Goal: Transaction & Acquisition: Book appointment/travel/reservation

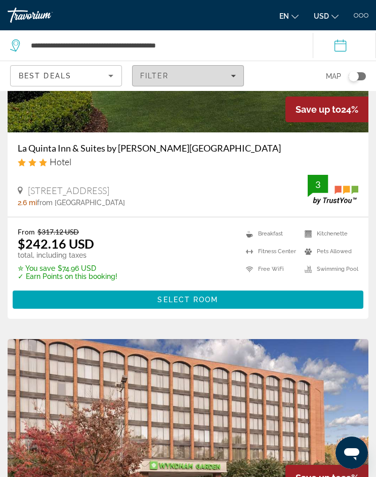
click at [223, 79] on div "Filter" at bounding box center [188, 76] width 96 height 8
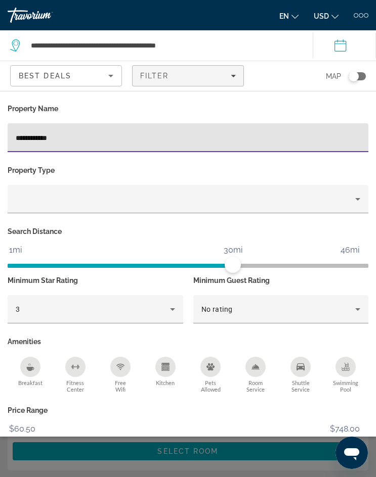
type input "**********"
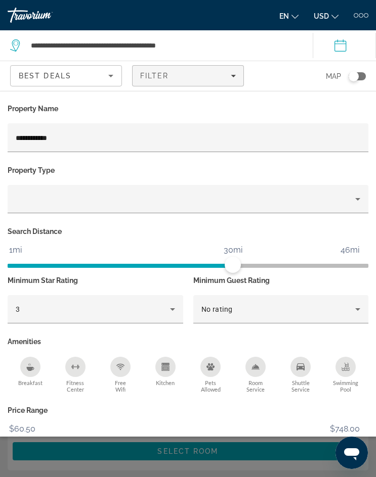
click at [115, 465] on div "Search widget" at bounding box center [188, 315] width 376 height 326
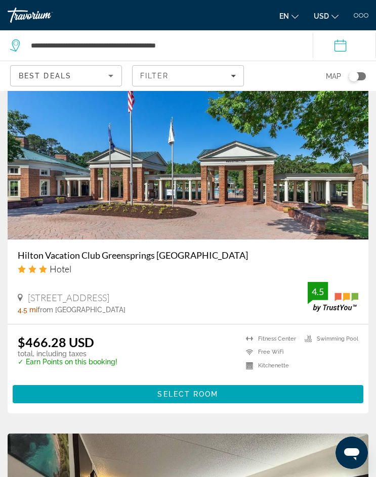
scroll to position [2275, 0]
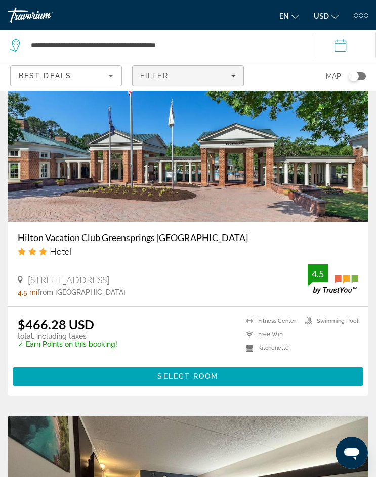
click at [224, 79] on div "Filter" at bounding box center [188, 76] width 96 height 8
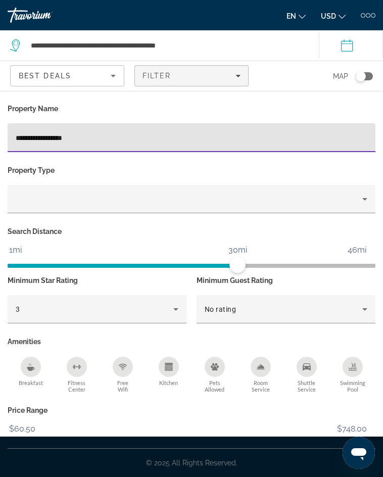
type input "**********"
click at [93, 454] on div "Search widget" at bounding box center [191, 315] width 383 height 326
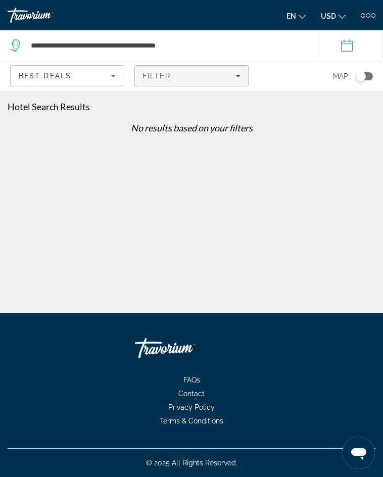
click at [241, 76] on span "Filters" at bounding box center [191, 76] width 113 height 24
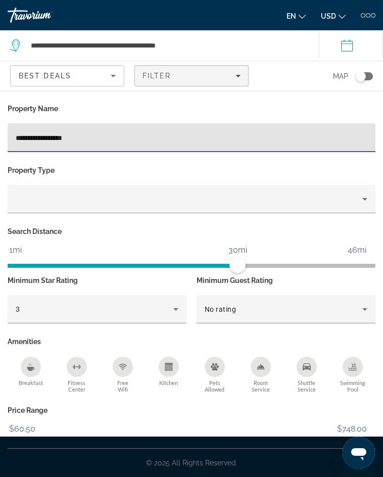
click at [155, 133] on input "**********" at bounding box center [192, 138] width 352 height 12
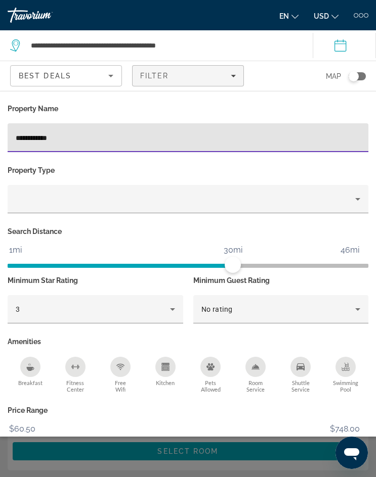
type input "**********"
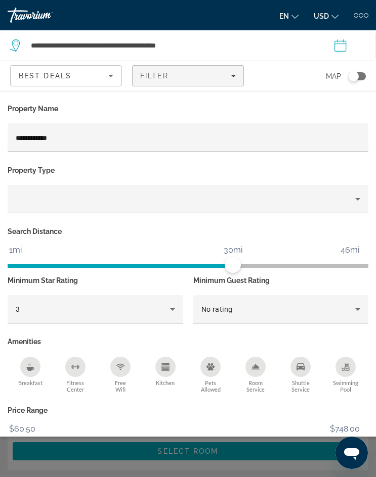
click at [91, 472] on div "Search widget" at bounding box center [188, 315] width 376 height 326
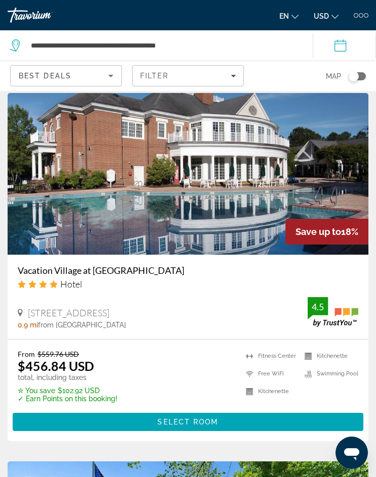
scroll to position [1516, 0]
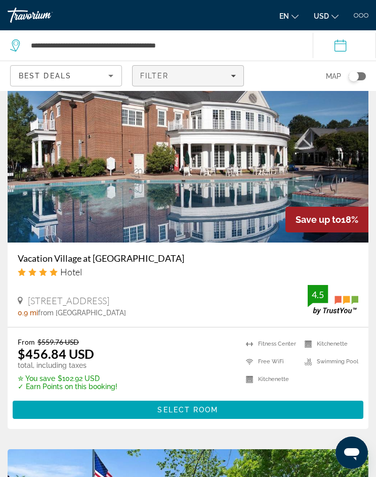
click at [211, 82] on span "Filters" at bounding box center [187, 76] width 111 height 24
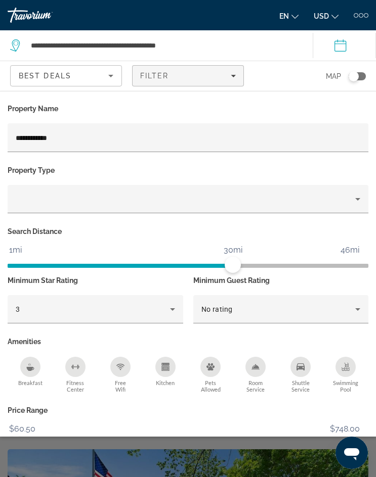
click at [144, 445] on div "Search widget" at bounding box center [188, 315] width 376 height 326
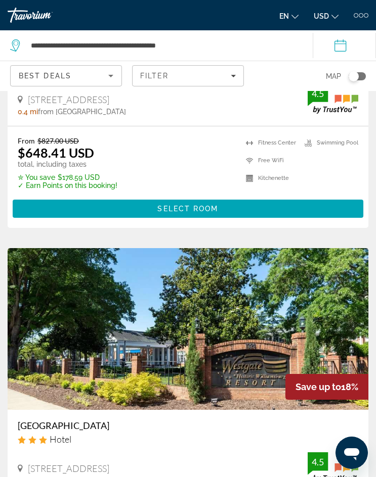
scroll to position [809, 0]
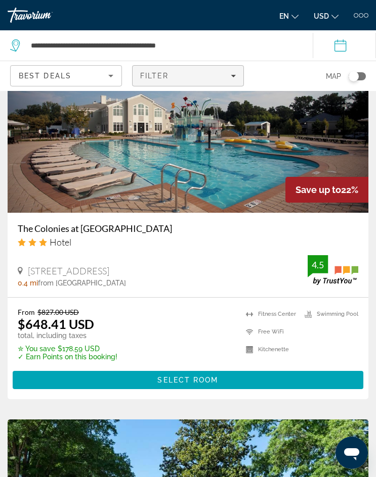
click at [181, 71] on span "Filters" at bounding box center [187, 76] width 111 height 24
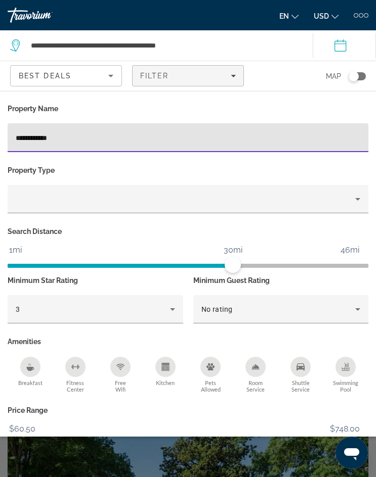
drag, startPoint x: 70, startPoint y: 140, endPoint x: -8, endPoint y: 133, distance: 78.1
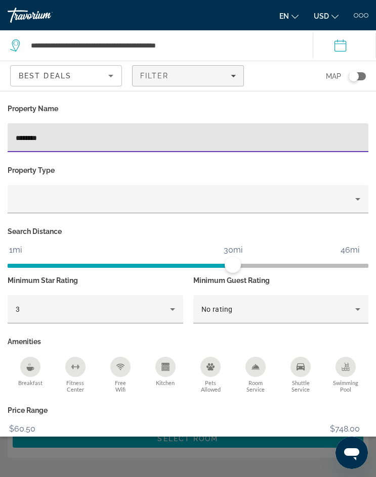
type input "********"
click at [93, 468] on div "Search widget" at bounding box center [188, 315] width 376 height 326
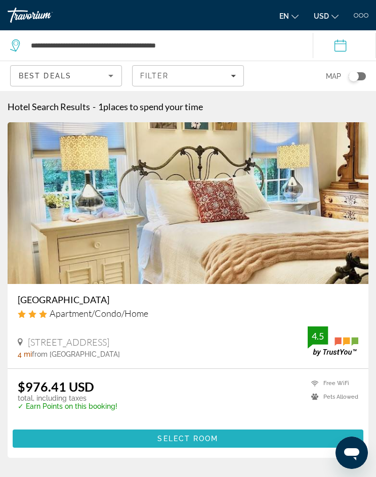
click at [166, 440] on span "Select Room" at bounding box center [187, 439] width 61 height 8
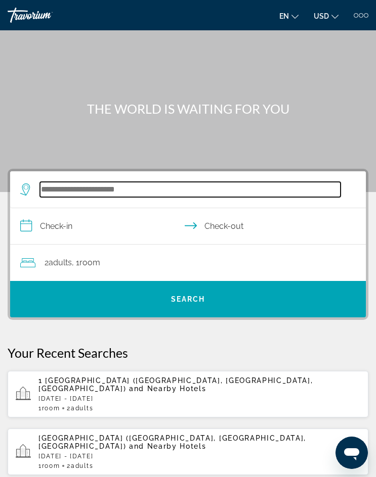
click at [134, 193] on input "Search hotel destination" at bounding box center [190, 189] width 300 height 15
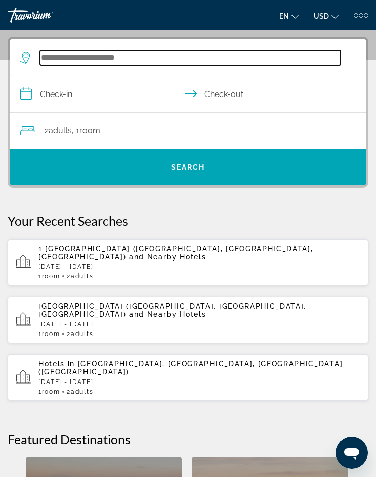
scroll to position [136, 0]
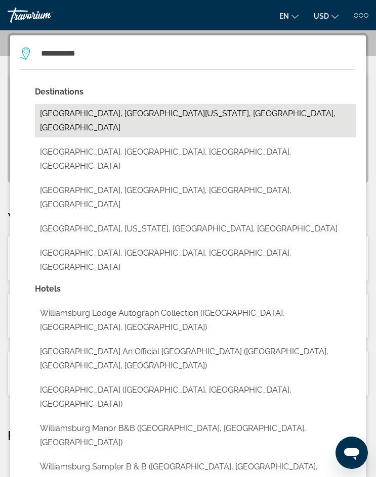
click at [131, 115] on button "[GEOGRAPHIC_DATA], [GEOGRAPHIC_DATA][US_STATE], [GEOGRAPHIC_DATA], [GEOGRAPHIC_…" at bounding box center [195, 120] width 320 height 33
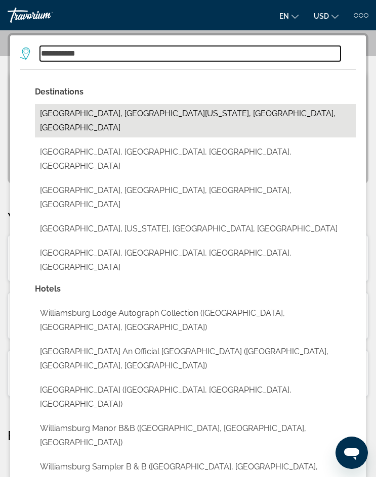
type input "**********"
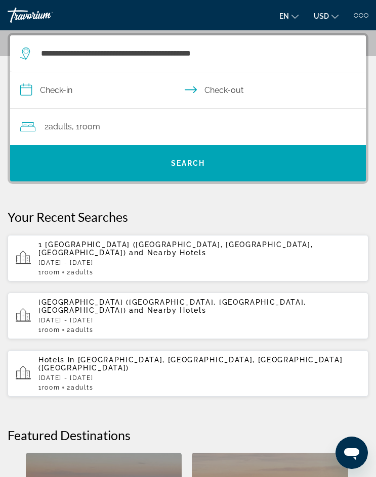
click at [63, 98] on input "**********" at bounding box center [189, 91] width 359 height 39
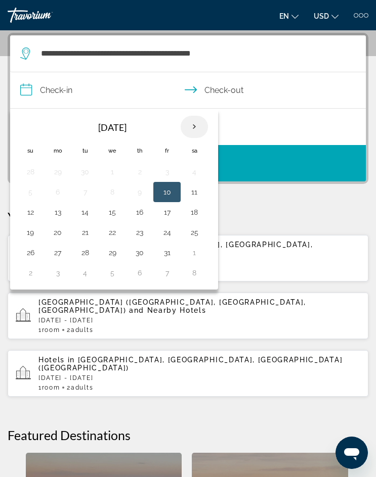
click at [194, 124] on th "Next month" at bounding box center [193, 127] width 27 height 22
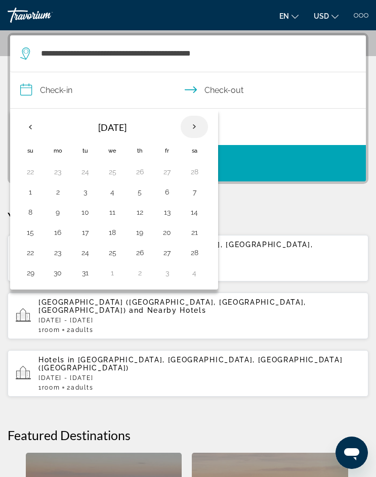
click at [194, 124] on th "Next month" at bounding box center [193, 127] width 27 height 22
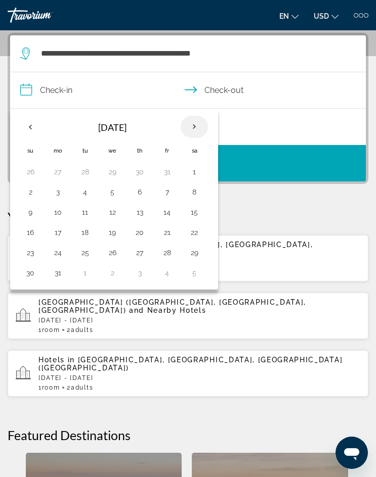
click at [194, 124] on th "Next month" at bounding box center [193, 127] width 27 height 22
click at [62, 192] on button "5" at bounding box center [58, 192] width 16 height 14
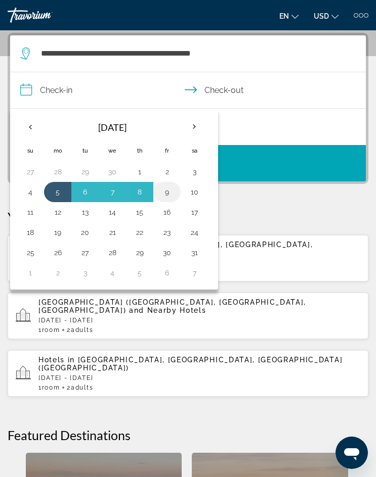
click at [172, 192] on button "9" at bounding box center [167, 192] width 16 height 14
type input "**********"
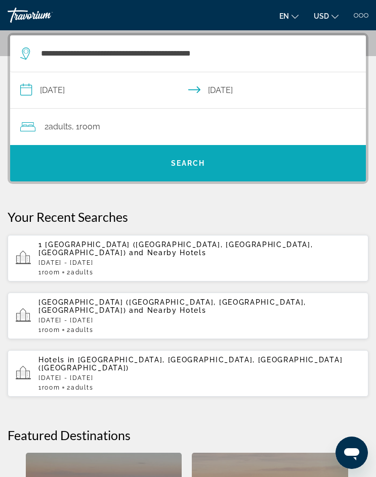
click at [159, 159] on span "Search" at bounding box center [187, 163] width 355 height 24
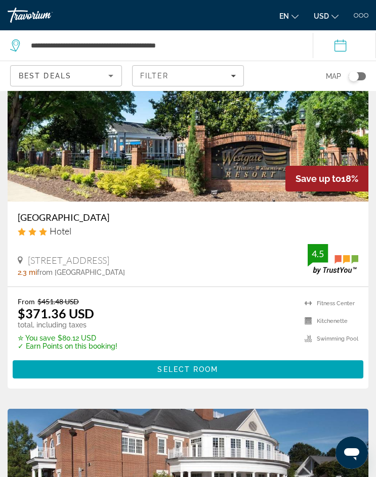
scroll to position [1264, 0]
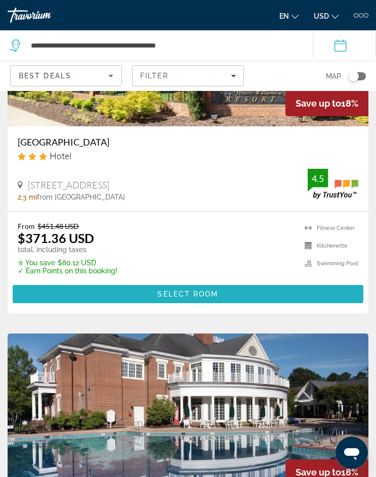
click at [141, 289] on span "Main content" at bounding box center [188, 294] width 350 height 24
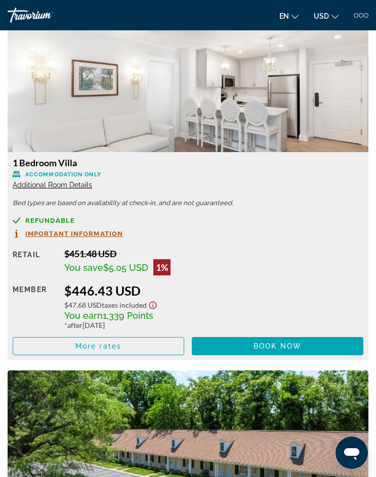
scroll to position [2275, 0]
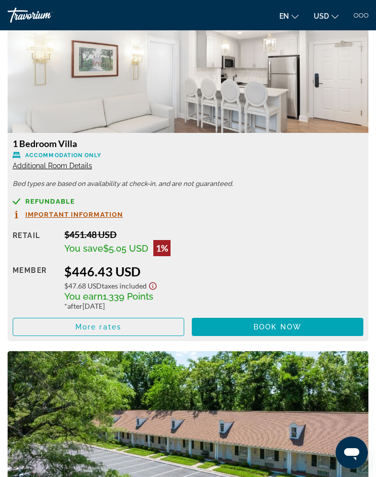
drag, startPoint x: 82, startPoint y: 145, endPoint x: 8, endPoint y: 140, distance: 73.9
click at [8, 140] on div "1 Bedroom Villa Accommodation Only Additional Room Details Bed types are based …" at bounding box center [188, 237] width 360 height 208
copy h3 "1 Bedroom Villa"
drag, startPoint x: 145, startPoint y: 271, endPoint x: 63, endPoint y: 270, distance: 81.4
click at [63, 270] on div "Retail $451.48 USD You save $5.05 USD 1% when you redeem Member $446.43 USD $47…" at bounding box center [188, 282] width 350 height 107
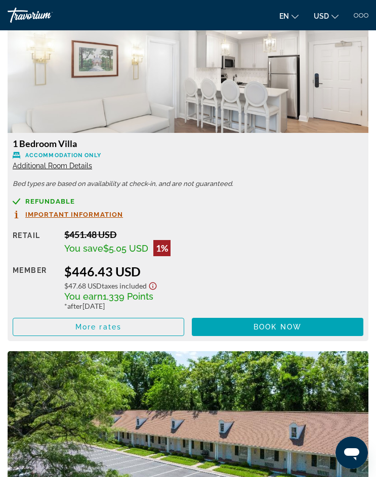
click at [82, 269] on div "$446.43 USD" at bounding box center [213, 271] width 299 height 15
drag, startPoint x: 111, startPoint y: 271, endPoint x: 53, endPoint y: 269, distance: 58.7
click at [53, 269] on div "Retail $451.48 USD You save $5.05 USD 1% when you redeem Member $446.43 USD $47…" at bounding box center [188, 282] width 350 height 107
copy div "$446.43"
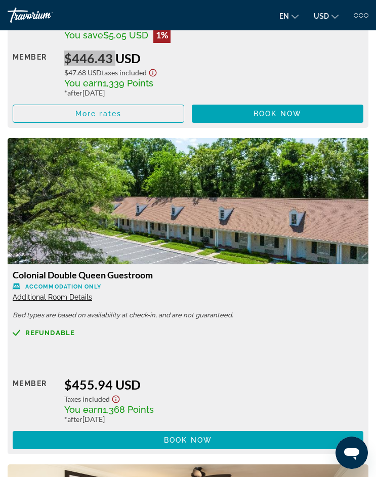
scroll to position [2325, 0]
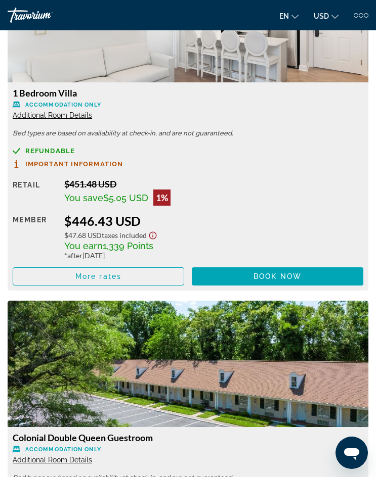
click at [81, 115] on span "Additional Room Details" at bounding box center [52, 115] width 79 height 8
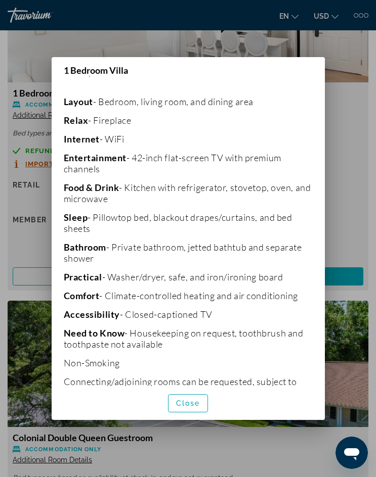
scroll to position [251, 0]
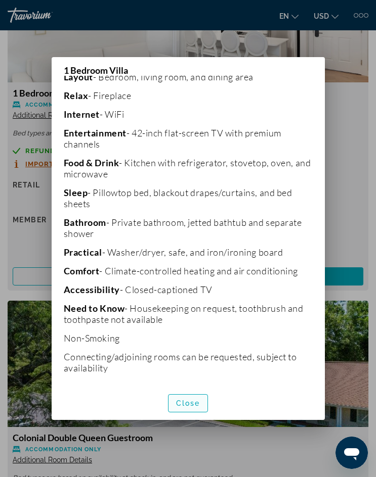
click at [194, 404] on span "Close" at bounding box center [188, 403] width 24 height 8
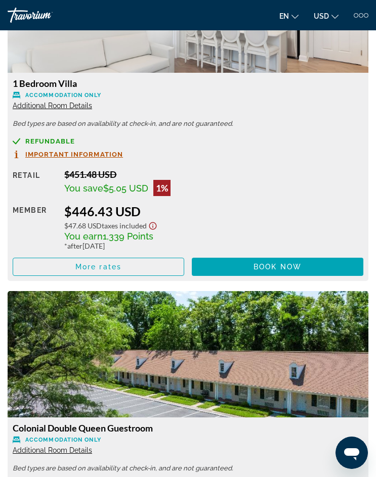
scroll to position [2325, 0]
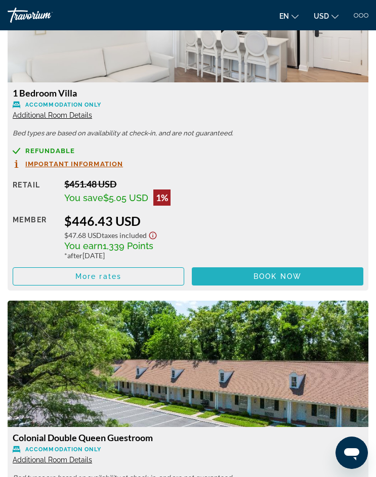
click at [287, 282] on span "Main content" at bounding box center [277, 276] width 171 height 24
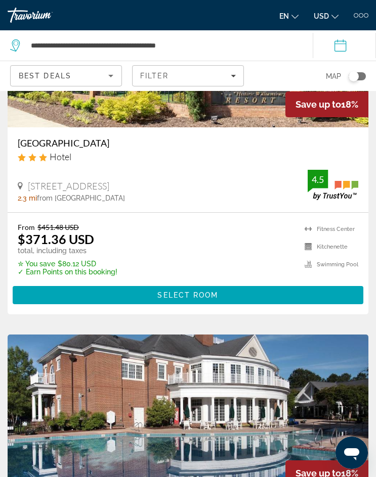
scroll to position [1264, 0]
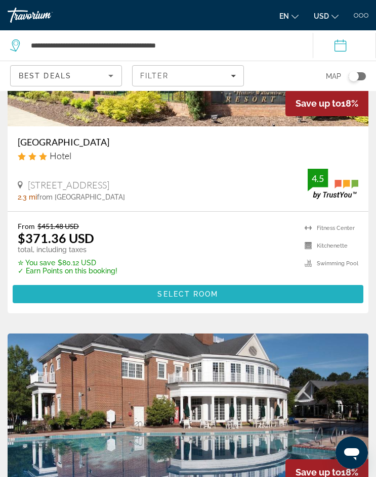
click at [171, 289] on span "Main content" at bounding box center [188, 294] width 350 height 24
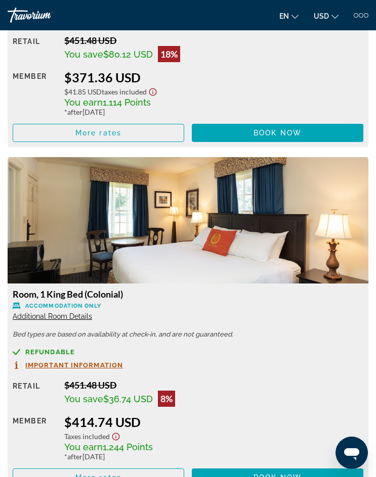
scroll to position [1466, 0]
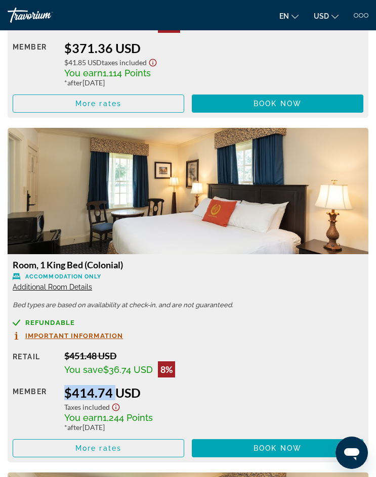
drag, startPoint x: 110, startPoint y: 390, endPoint x: 59, endPoint y: 390, distance: 50.5
click at [59, 390] on div "Retail $451.48 USD You save $36.74 USD 8% when you redeem Member $414.74 USD Ta…" at bounding box center [188, 403] width 350 height 107
copy div "$414.74"
click at [93, 336] on span "Important Information" at bounding box center [74, 336] width 98 height 7
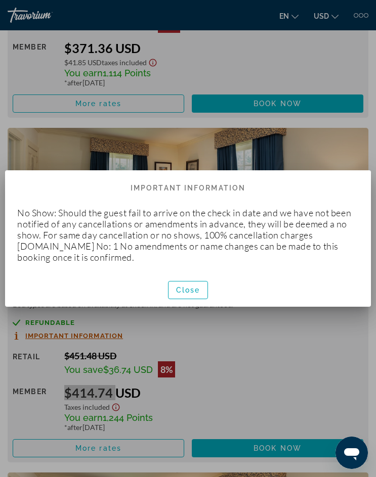
scroll to position [0, 0]
click at [187, 294] on span "button" at bounding box center [187, 290] width 39 height 24
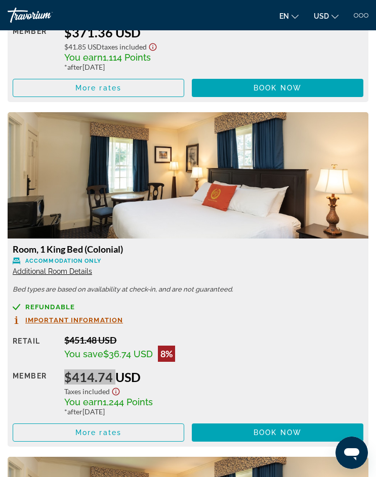
scroll to position [1516, 0]
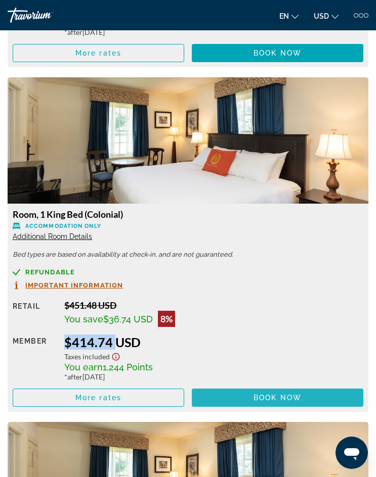
click at [264, 399] on span "Book now" at bounding box center [277, 398] width 48 height 8
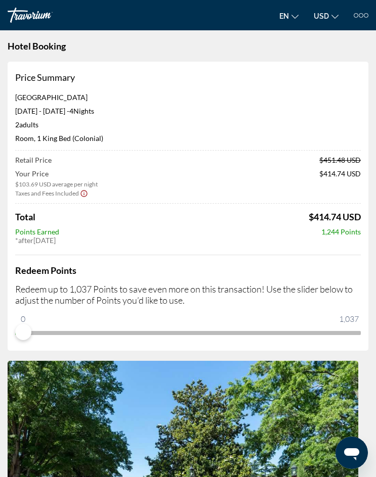
click at [22, 14] on div "Travorium" at bounding box center [46, 15] width 76 height 15
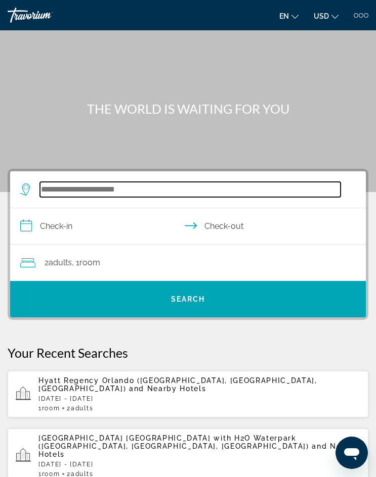
click at [128, 193] on input "Search hotel destination" at bounding box center [190, 189] width 300 height 15
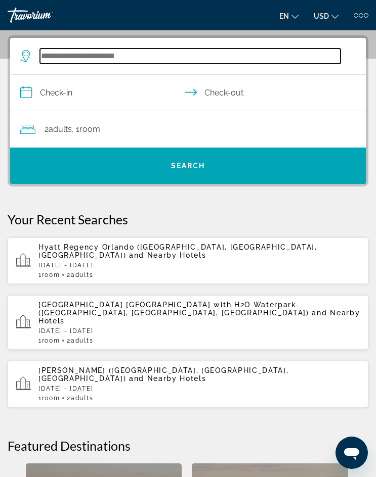
scroll to position [136, 0]
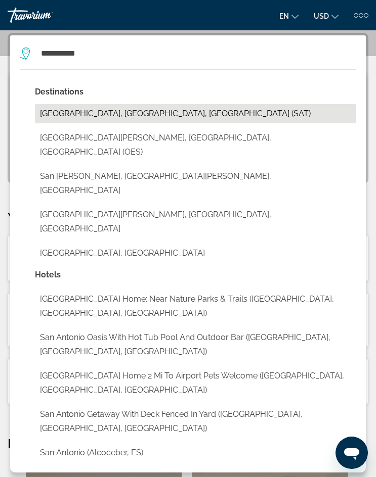
click at [121, 118] on button "[GEOGRAPHIC_DATA], [GEOGRAPHIC_DATA], [GEOGRAPHIC_DATA] (SAT)" at bounding box center [195, 113] width 320 height 19
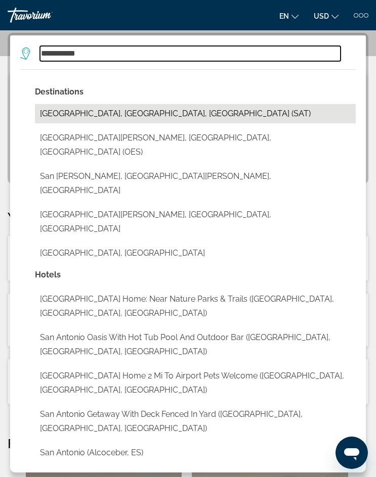
type input "**********"
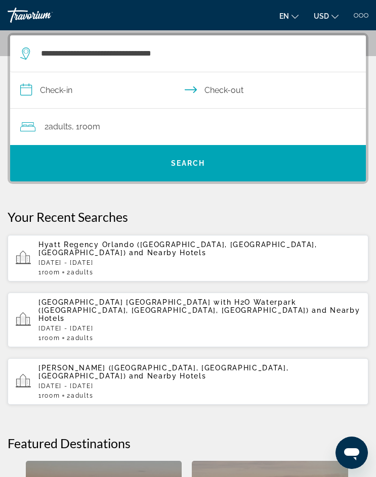
click at [65, 90] on input "**********" at bounding box center [189, 91] width 359 height 39
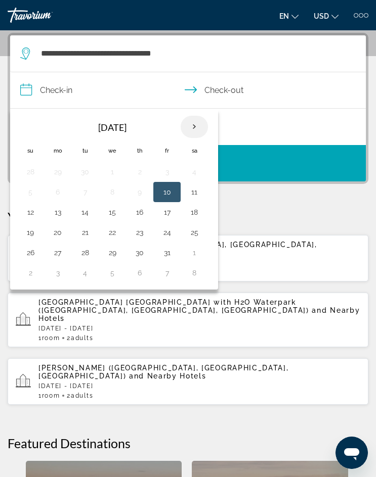
click at [197, 126] on th "Next month" at bounding box center [193, 127] width 27 height 22
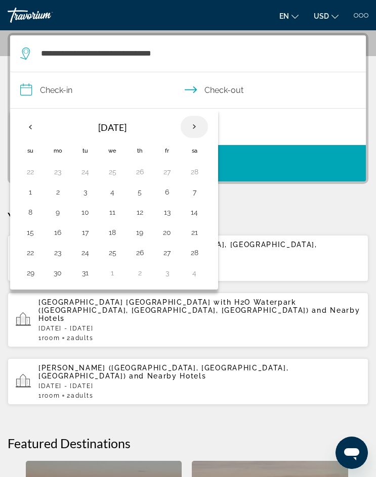
click at [197, 125] on th "Next month" at bounding box center [193, 127] width 27 height 22
click at [61, 235] on button "18" at bounding box center [58, 232] width 16 height 14
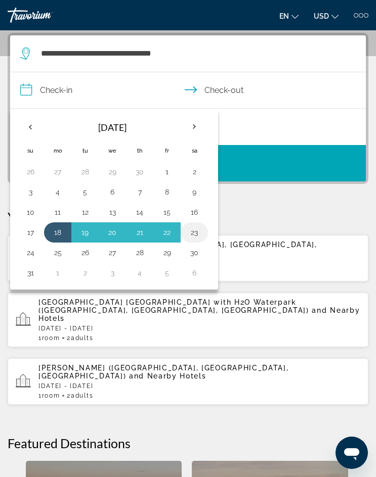
click at [194, 235] on button "23" at bounding box center [194, 232] width 16 height 14
type input "**********"
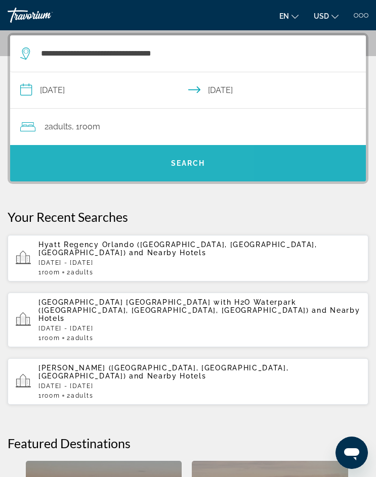
click at [117, 159] on span "Search" at bounding box center [187, 163] width 355 height 24
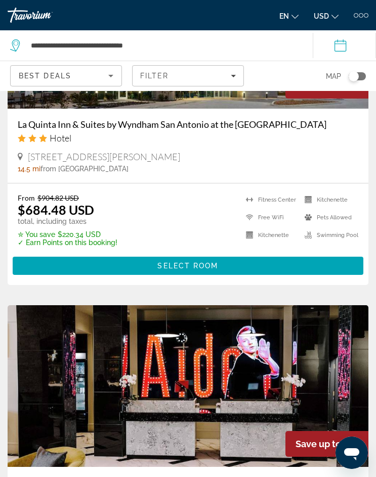
scroll to position [2376, 0]
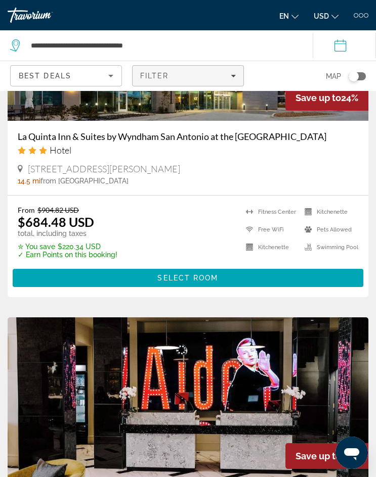
click at [239, 79] on span "Filters" at bounding box center [187, 76] width 111 height 24
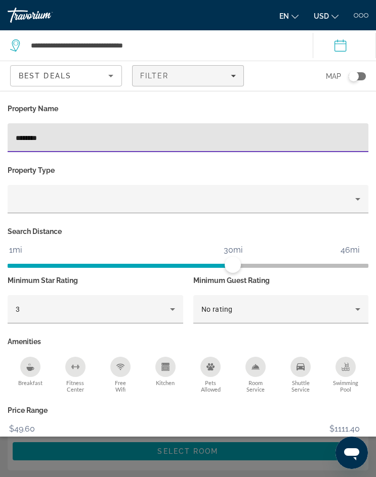
type input "********"
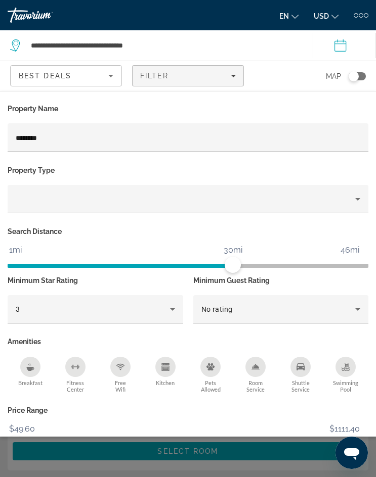
click at [106, 472] on div "Search widget" at bounding box center [188, 315] width 376 height 326
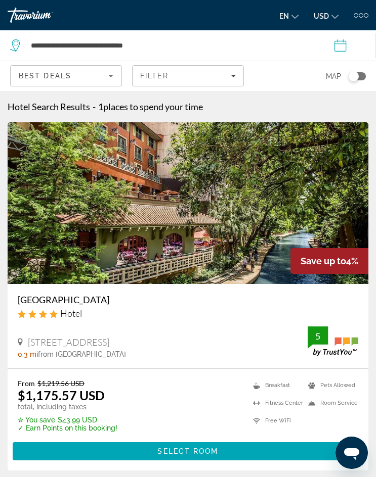
scroll to position [51, 0]
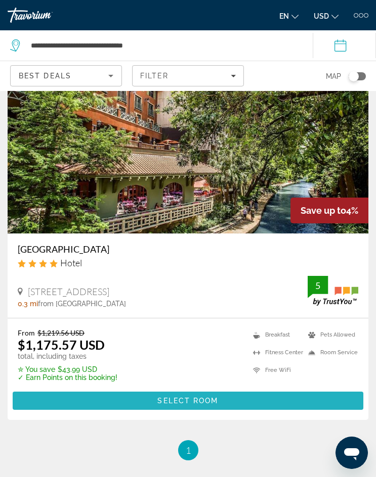
click at [126, 407] on span "Main content" at bounding box center [188, 401] width 350 height 24
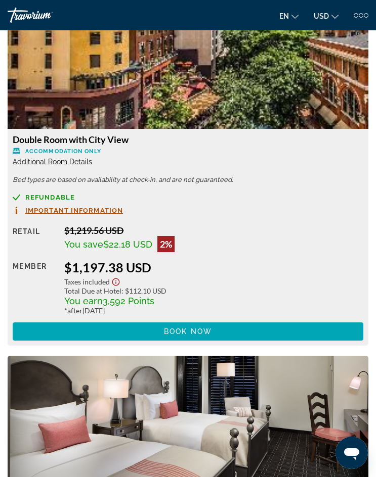
scroll to position [1618, 0]
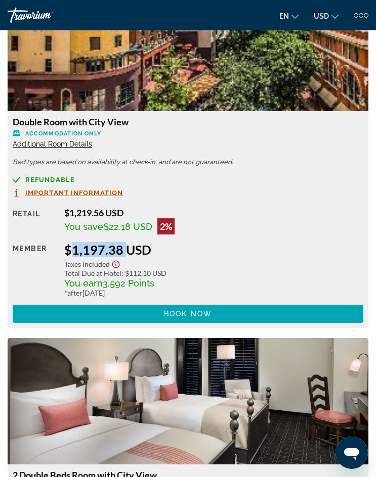
drag, startPoint x: 122, startPoint y: 249, endPoint x: 62, endPoint y: 241, distance: 60.1
click at [62, 241] on div "Retail $1,219.56 USD You save $22.18 USD 2% when you redeem Member $1,197.38 US…" at bounding box center [188, 265] width 350 height 116
copy div "$1,197.38"
drag, startPoint x: 128, startPoint y: 121, endPoint x: 14, endPoint y: 119, distance: 114.2
click at [14, 119] on h3 "Double Room with City View" at bounding box center [188, 121] width 350 height 11
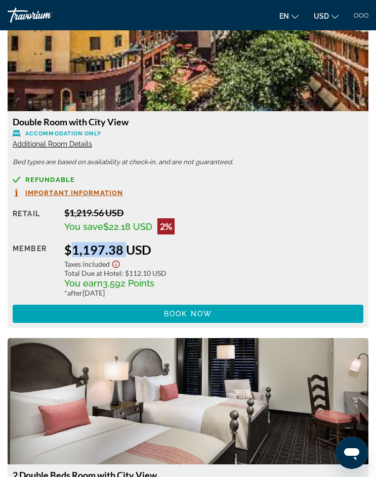
copy h3 "Double Room with City View"
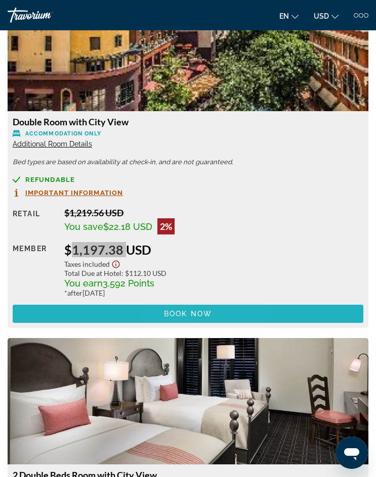
click at [193, 316] on span "Book now" at bounding box center [188, 314] width 48 height 8
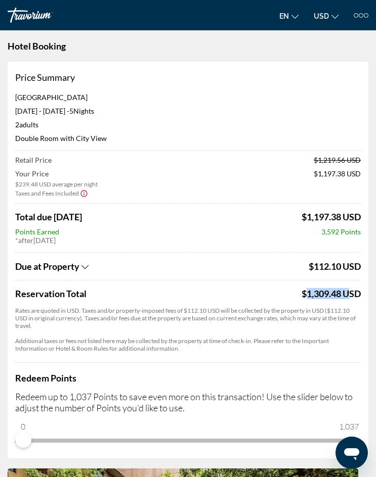
drag, startPoint x: 342, startPoint y: 292, endPoint x: 298, endPoint y: 297, distance: 44.3
click at [298, 297] on div "Reservation Total $1,309.48 USD" at bounding box center [187, 293] width 345 height 11
copy div "$1,309.48"
click at [34, 15] on div "Travorium" at bounding box center [46, 15] width 76 height 15
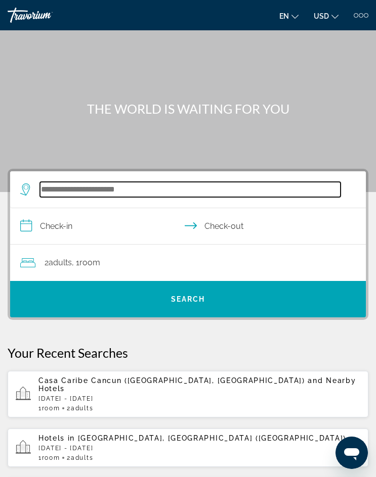
click at [62, 189] on input "Search hotel destination" at bounding box center [190, 189] width 300 height 15
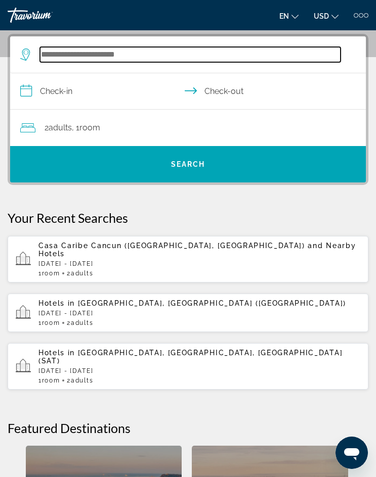
scroll to position [136, 0]
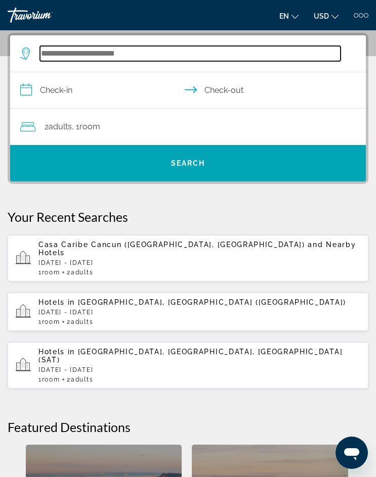
type input "*"
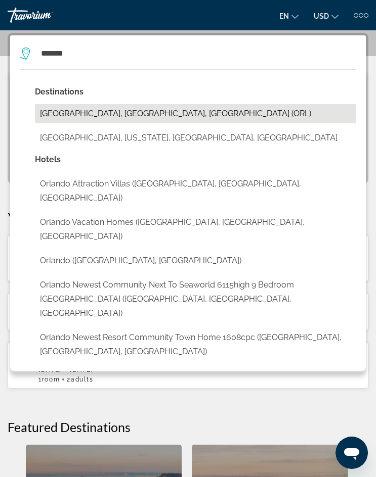
click at [94, 110] on button "[GEOGRAPHIC_DATA], [GEOGRAPHIC_DATA], [GEOGRAPHIC_DATA] (ORL)" at bounding box center [195, 113] width 320 height 19
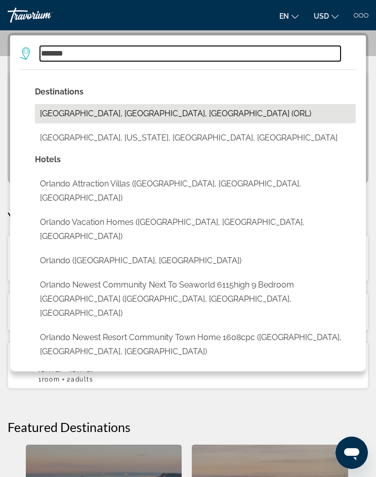
type input "**********"
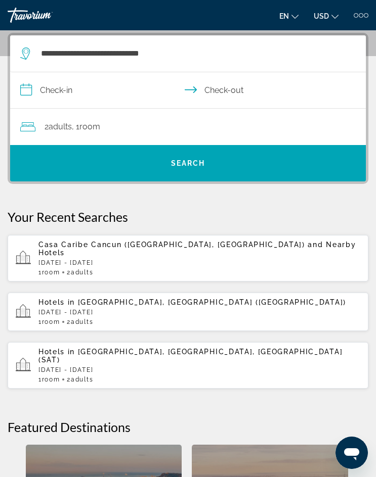
click at [99, 91] on input "**********" at bounding box center [189, 91] width 359 height 39
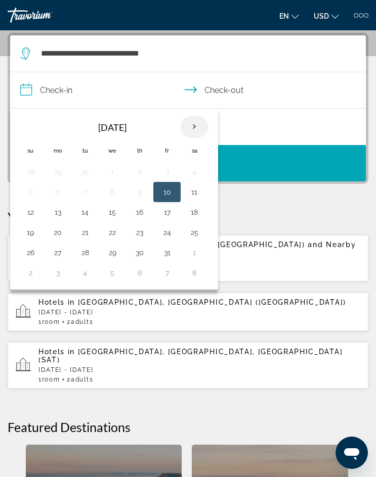
click at [199, 124] on th "Next month" at bounding box center [193, 127] width 27 height 22
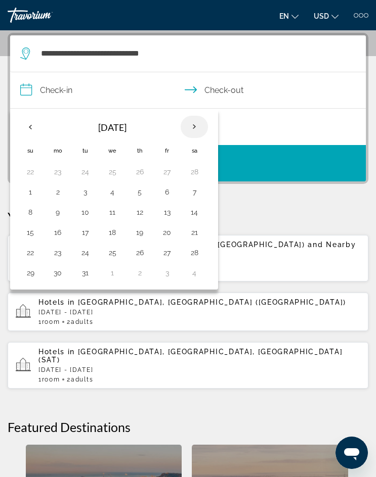
click at [199, 124] on th "Next month" at bounding box center [193, 127] width 27 height 22
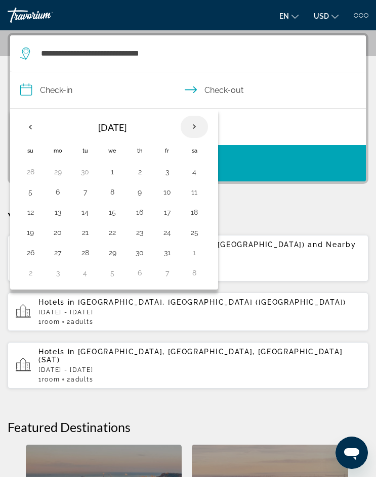
click at [199, 124] on th "Next month" at bounding box center [193, 127] width 27 height 22
click at [54, 233] on button "21" at bounding box center [58, 232] width 16 height 14
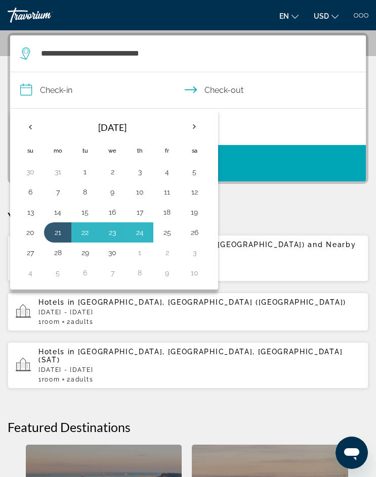
click at [164, 229] on button "25" at bounding box center [167, 232] width 16 height 14
type input "**********"
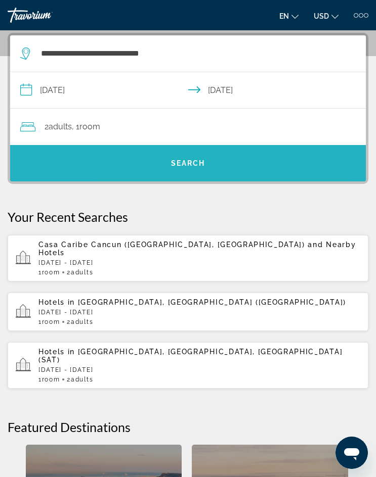
click at [166, 163] on span "Search" at bounding box center [187, 163] width 355 height 24
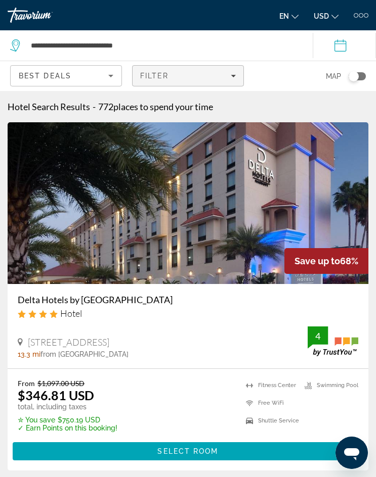
click at [181, 72] on div "Filter" at bounding box center [188, 76] width 96 height 8
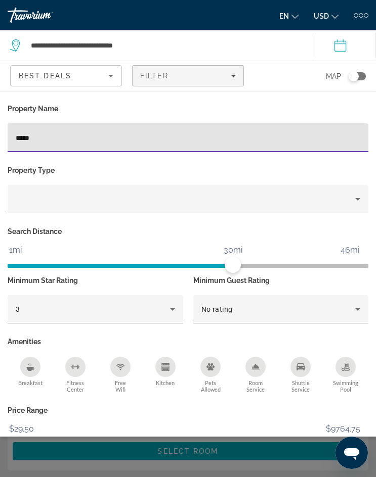
type input "*****"
click at [63, 463] on div "Search widget" at bounding box center [188, 315] width 376 height 326
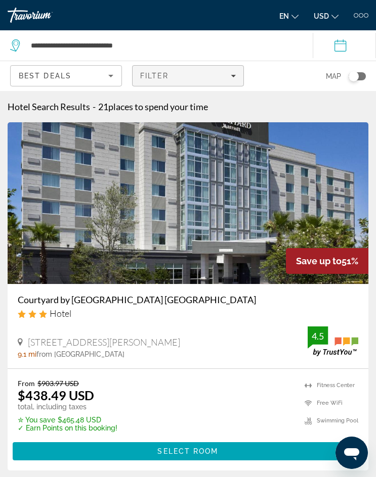
click at [191, 77] on div "Filter" at bounding box center [188, 76] width 96 height 8
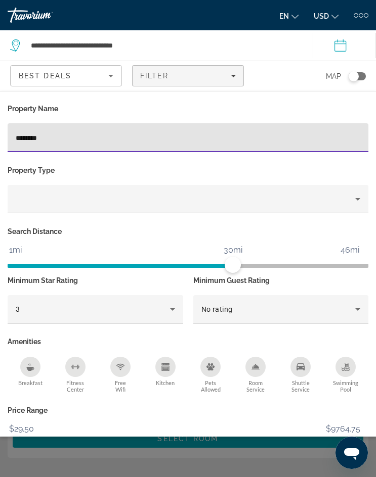
type input "********"
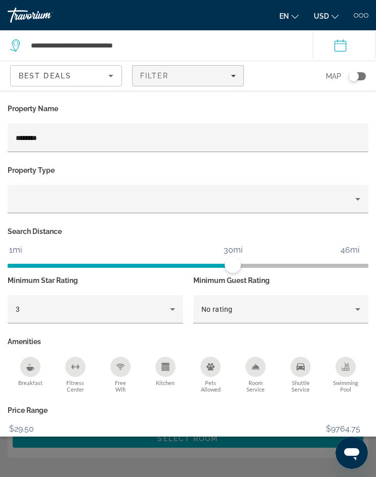
click at [74, 469] on div "Search widget" at bounding box center [188, 315] width 376 height 326
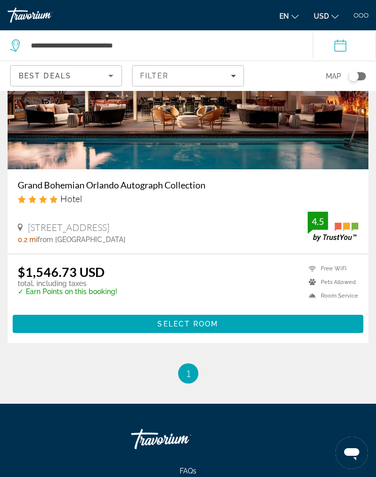
scroll to position [202, 0]
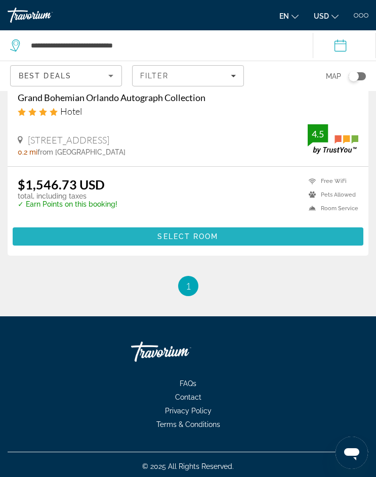
click at [135, 242] on span "Main content" at bounding box center [188, 236] width 350 height 24
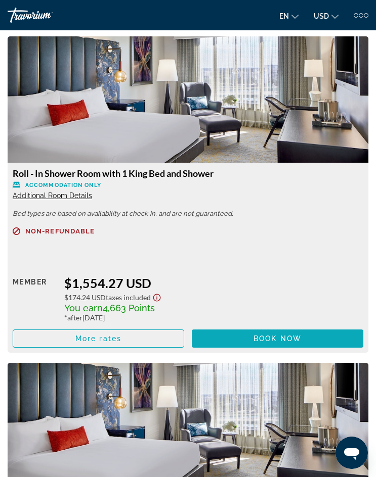
scroll to position [2527, 0]
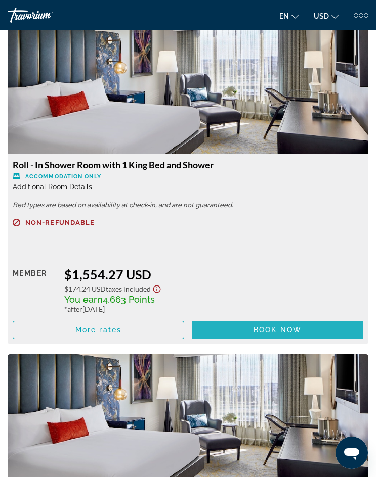
click at [252, 333] on span "Main content" at bounding box center [277, 330] width 171 height 24
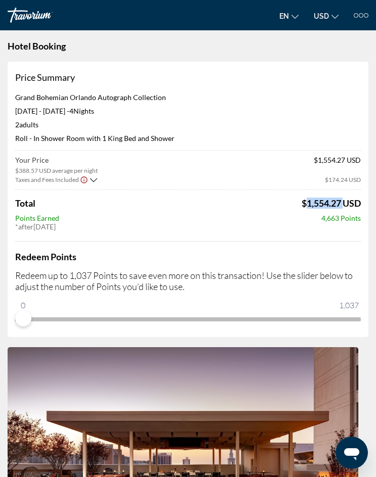
drag, startPoint x: 340, startPoint y: 204, endPoint x: 301, endPoint y: 206, distance: 38.5
click at [301, 206] on span "$1,554.27 USD" at bounding box center [330, 203] width 59 height 11
copy span "$1,554.27"
drag, startPoint x: 175, startPoint y: 140, endPoint x: 16, endPoint y: 140, distance: 159.2
click at [16, 140] on p "Roll - In Shower Room with 1 King Bed and Shower" at bounding box center [187, 138] width 345 height 9
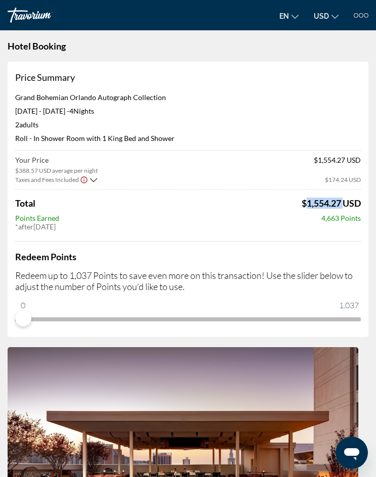
copy p "Roll - In Shower Room with 1 King Bed and Shower"
click at [29, 14] on div "Travorium" at bounding box center [46, 15] width 76 height 15
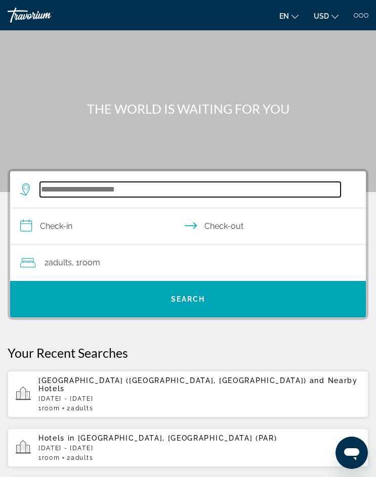
click at [83, 193] on input "Search hotel destination" at bounding box center [190, 189] width 300 height 15
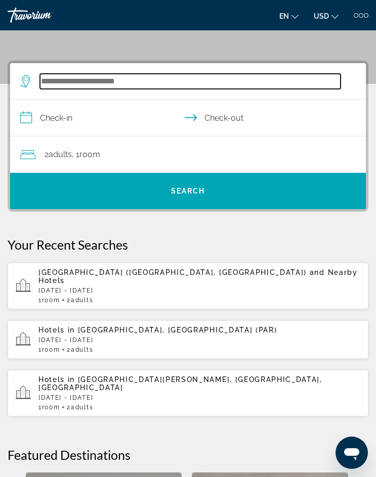
scroll to position [136, 0]
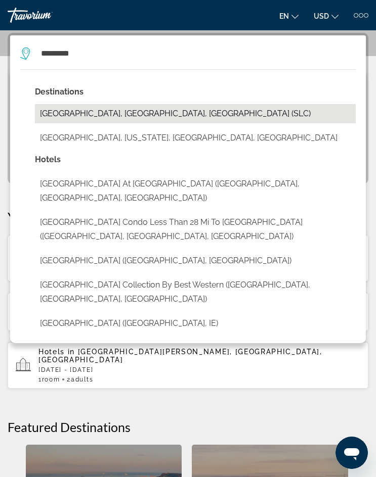
click at [112, 117] on button "[GEOGRAPHIC_DATA], [GEOGRAPHIC_DATA], [GEOGRAPHIC_DATA] (SLC)" at bounding box center [195, 113] width 320 height 19
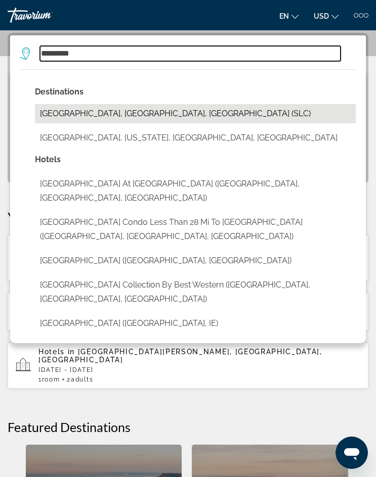
type input "**********"
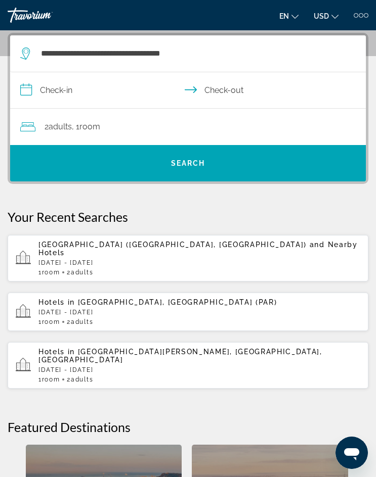
click at [74, 90] on input "**********" at bounding box center [189, 91] width 359 height 39
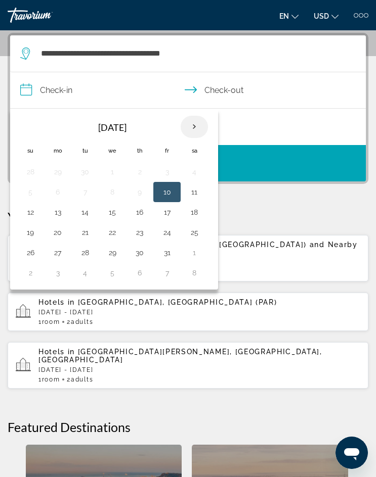
click at [196, 127] on th "Next month" at bounding box center [193, 127] width 27 height 22
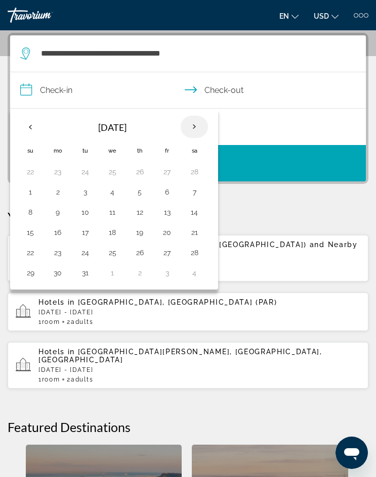
click at [196, 127] on th "Next month" at bounding box center [193, 127] width 27 height 22
click at [196, 126] on th "Next month" at bounding box center [193, 127] width 27 height 22
click at [90, 197] on button "7" at bounding box center [85, 192] width 16 height 14
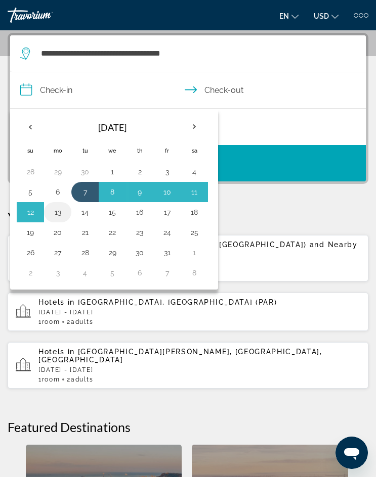
click at [58, 215] on button "13" at bounding box center [58, 212] width 16 height 14
type input "**********"
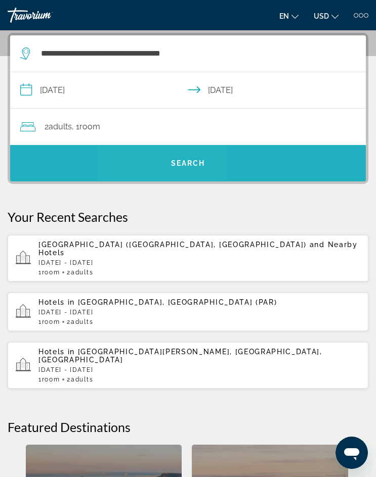
click at [167, 163] on span "Search" at bounding box center [187, 163] width 355 height 24
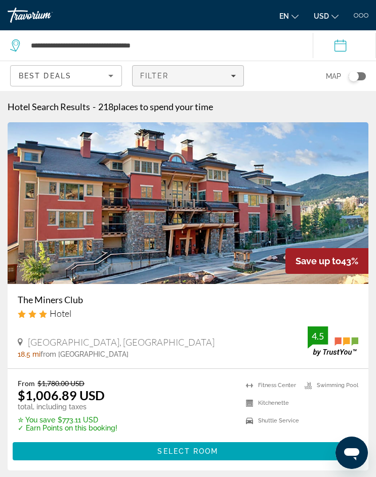
click at [238, 77] on span "Filters" at bounding box center [187, 76] width 111 height 24
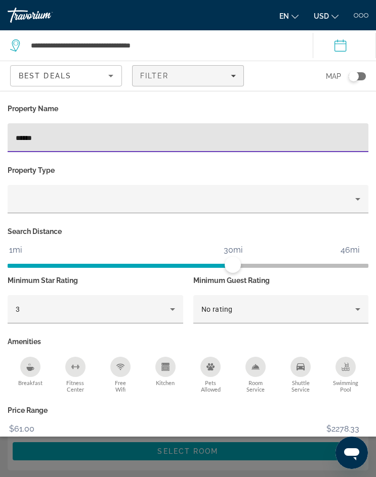
type input "******"
click at [77, 468] on div "Search widget" at bounding box center [188, 315] width 376 height 326
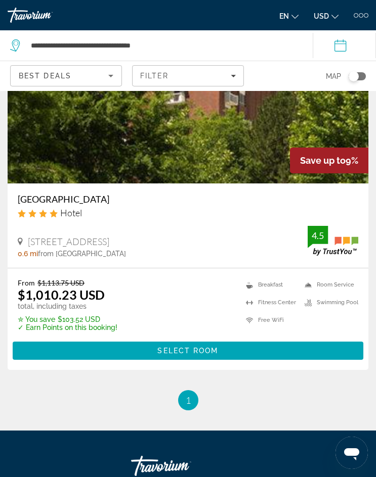
scroll to position [101, 0]
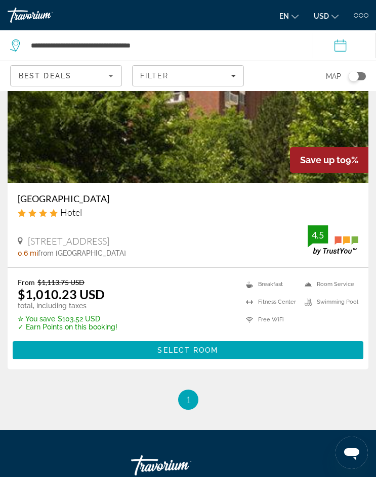
click at [230, 224] on div "[GEOGRAPHIC_DATA] Hotel" at bounding box center [188, 209] width 340 height 32
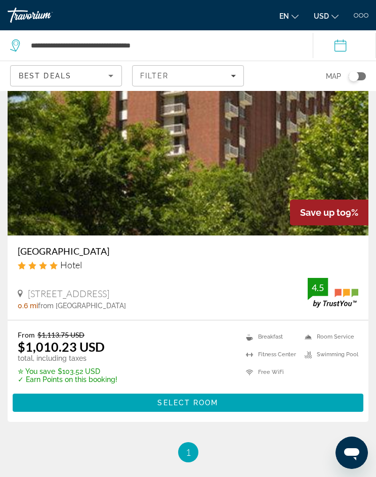
scroll to position [0, 0]
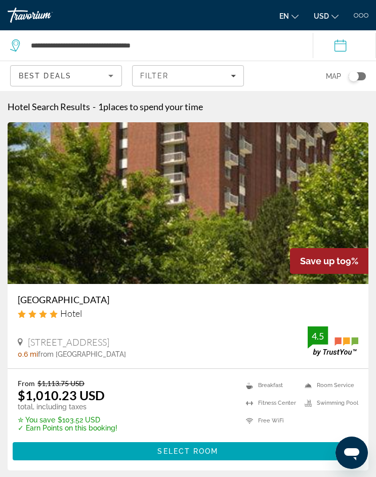
click at [346, 47] on input "**********" at bounding box center [345, 46] width 67 height 33
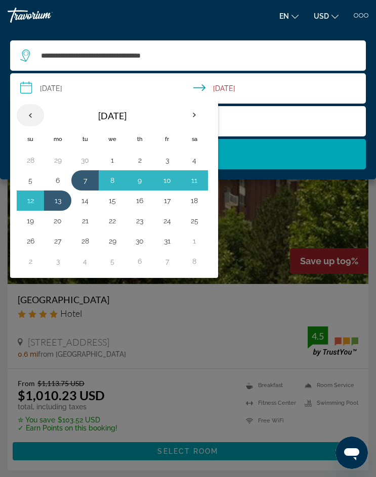
click at [25, 113] on th "Previous month" at bounding box center [30, 115] width 27 height 22
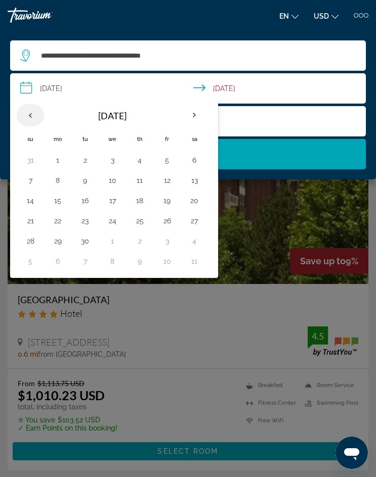
click at [25, 113] on th "Previous month" at bounding box center [30, 115] width 27 height 22
click at [194, 115] on th "Next month" at bounding box center [193, 115] width 27 height 22
click at [32, 182] on button "7" at bounding box center [30, 180] width 16 height 14
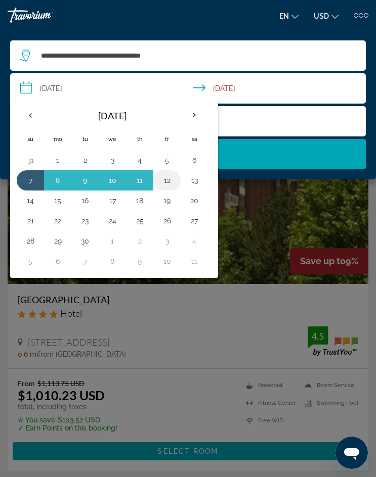
click at [171, 177] on button "12" at bounding box center [167, 180] width 16 height 14
type input "**********"
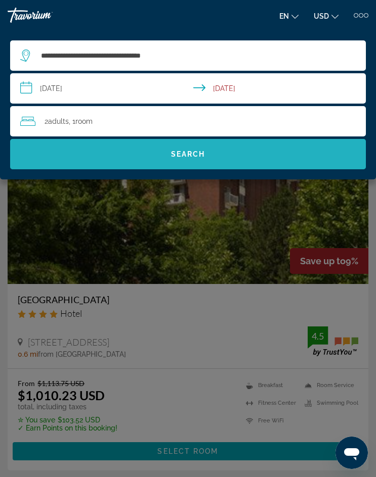
click at [201, 150] on span "Search" at bounding box center [187, 154] width 355 height 24
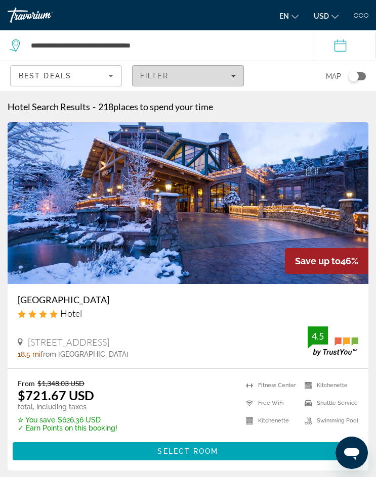
click at [175, 73] on div "Filter" at bounding box center [188, 76] width 96 height 8
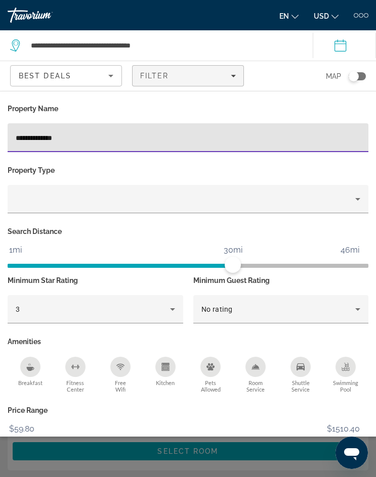
type input "**********"
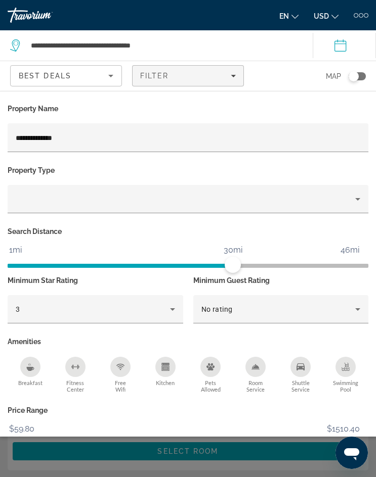
click at [98, 471] on div "Search widget" at bounding box center [188, 315] width 376 height 326
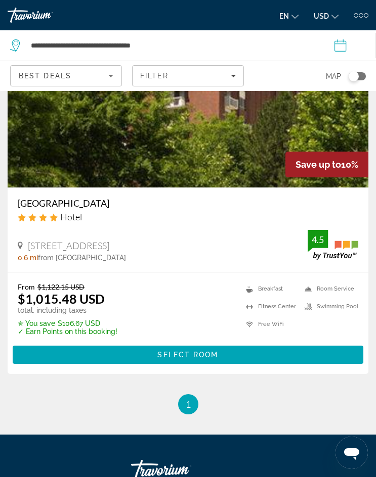
scroll to position [101, 0]
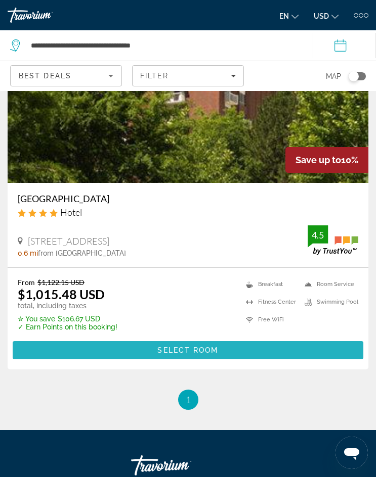
click at [170, 352] on span "Select Room" at bounding box center [187, 350] width 61 height 8
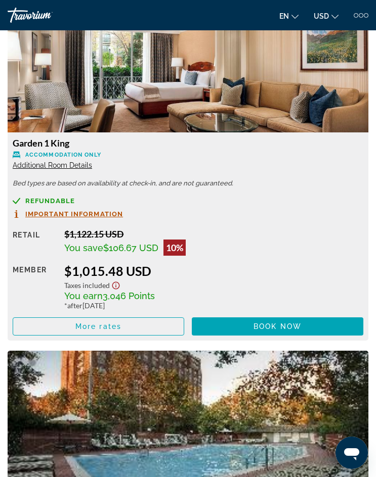
scroll to position [1213, 0]
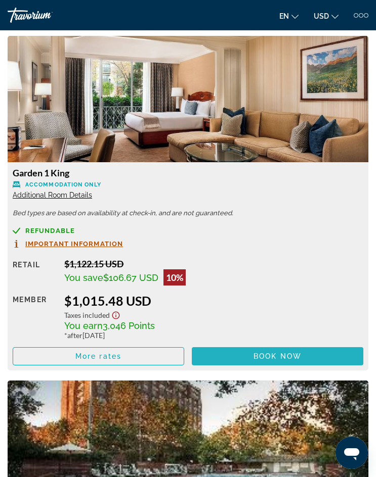
click at [267, 355] on span "Book now" at bounding box center [277, 356] width 48 height 8
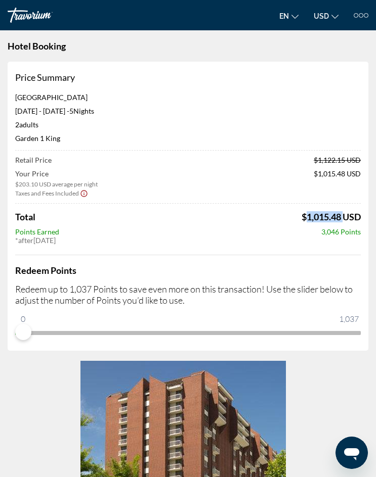
drag, startPoint x: 341, startPoint y: 215, endPoint x: 298, endPoint y: 216, distance: 43.5
click at [298, 216] on div "Total $1,015.48 USD" at bounding box center [187, 216] width 345 height 11
copy span "$1,015.48"
click at [32, 15] on div "Travorium" at bounding box center [46, 15] width 76 height 15
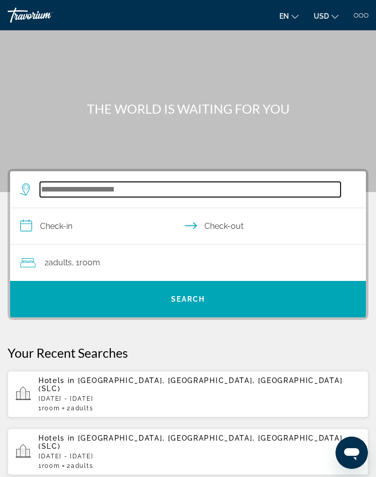
click at [64, 189] on input "Search hotel destination" at bounding box center [190, 189] width 300 height 15
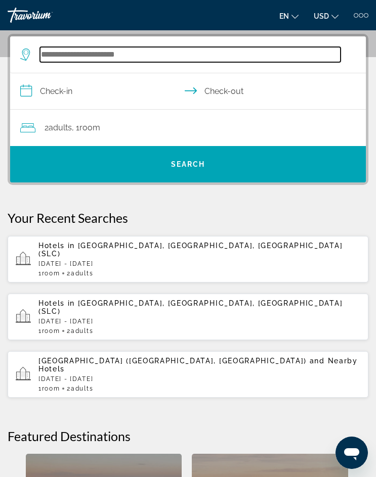
scroll to position [136, 0]
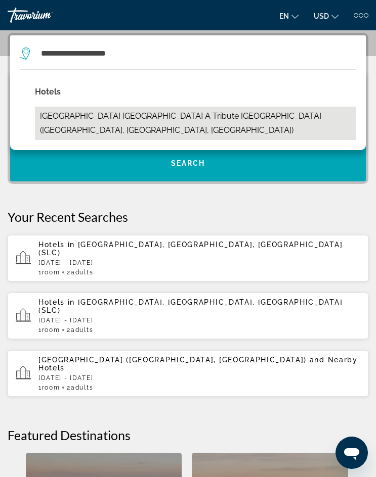
click at [79, 112] on button "[GEOGRAPHIC_DATA] [GEOGRAPHIC_DATA] A Tribute [GEOGRAPHIC_DATA] ([GEOGRAPHIC_DA…" at bounding box center [195, 123] width 320 height 33
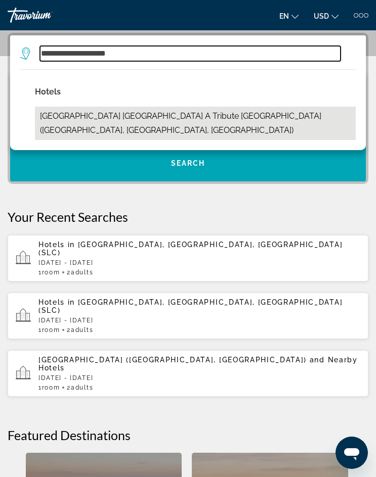
type input "**********"
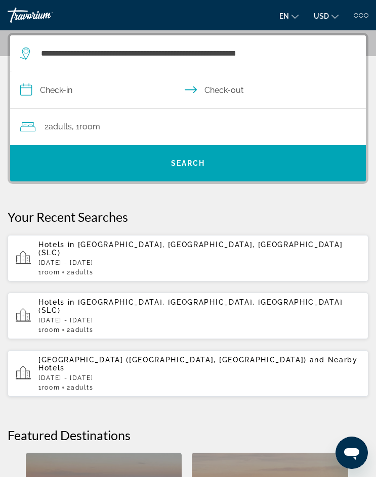
click at [76, 94] on input "**********" at bounding box center [189, 91] width 359 height 39
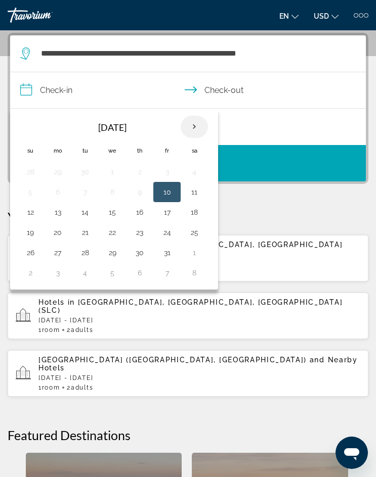
click at [195, 124] on th "Next month" at bounding box center [193, 127] width 27 height 22
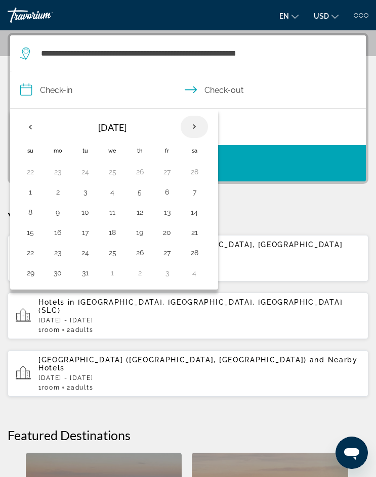
click at [195, 124] on th "Next month" at bounding box center [193, 127] width 27 height 22
click at [141, 210] on button "18" at bounding box center [139, 212] width 16 height 14
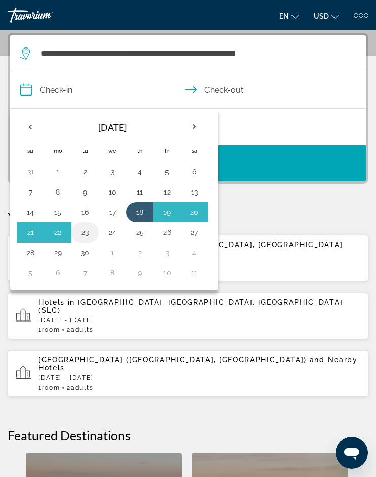
click at [90, 234] on button "23" at bounding box center [85, 232] width 16 height 14
type input "**********"
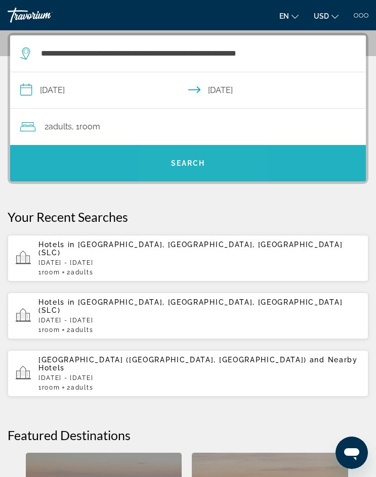
click at [199, 161] on span "Search" at bounding box center [188, 163] width 34 height 8
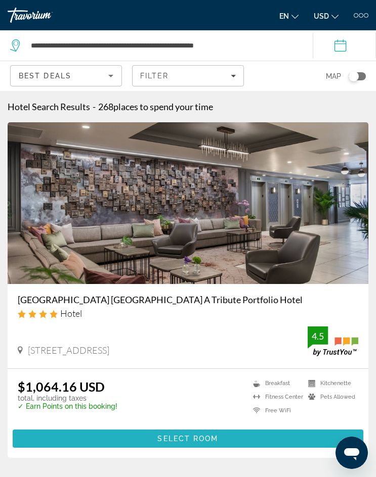
click at [167, 441] on span "Select Room" at bounding box center [187, 439] width 61 height 8
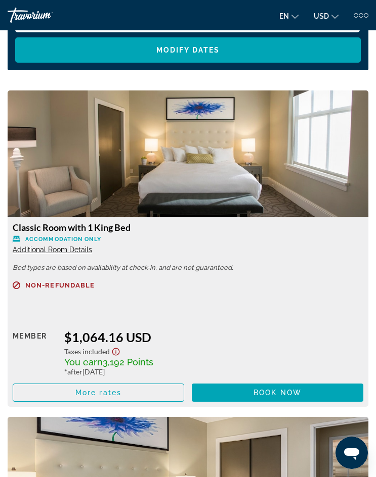
scroll to position [1213, 0]
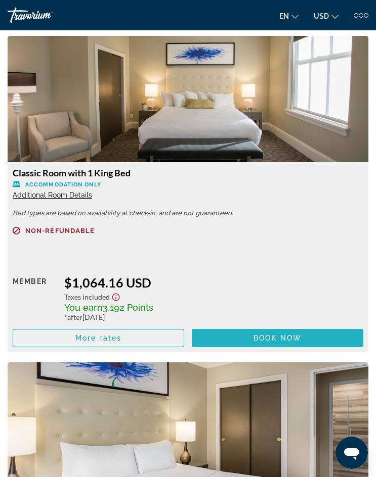
click at [249, 338] on span "Main content" at bounding box center [277, 338] width 171 height 24
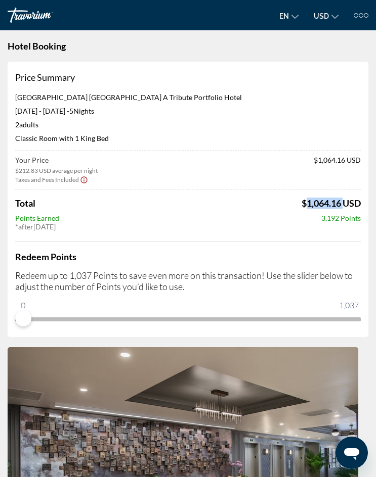
drag, startPoint x: 338, startPoint y: 205, endPoint x: 301, endPoint y: 208, distance: 37.1
click at [301, 208] on span "$1,064.16 USD" at bounding box center [330, 203] width 59 height 11
copy span "$1,064.16"
